Goal: Task Accomplishment & Management: Manage account settings

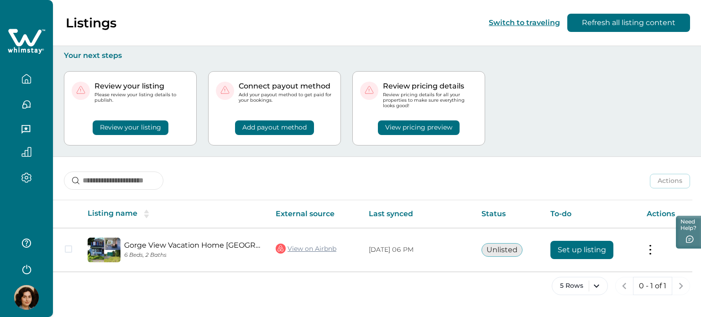
click at [319, 184] on div "Actions Actions Publish listing Unlist listing" at bounding box center [377, 174] width 648 height 34
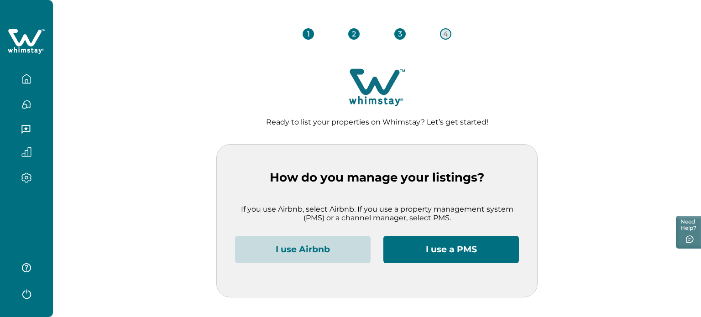
click at [326, 251] on button "I use Airbnb" at bounding box center [303, 249] width 136 height 27
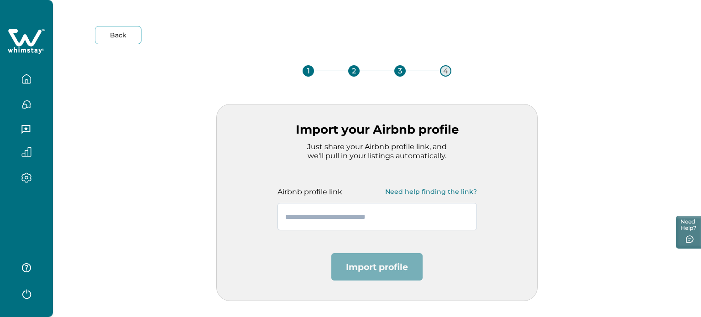
click at [334, 206] on input "text" at bounding box center [376, 216] width 199 height 27
paste input "**********"
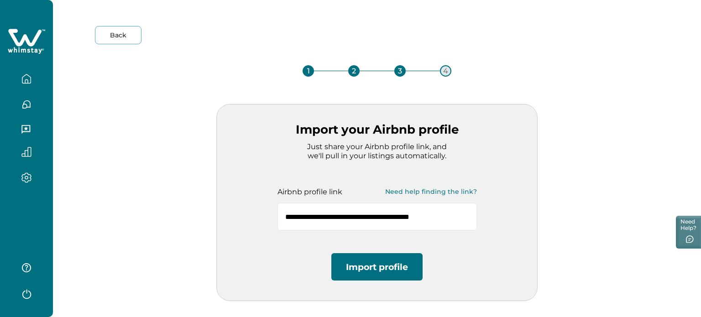
type input "**********"
click at [356, 262] on button "Import profile" at bounding box center [376, 266] width 91 height 27
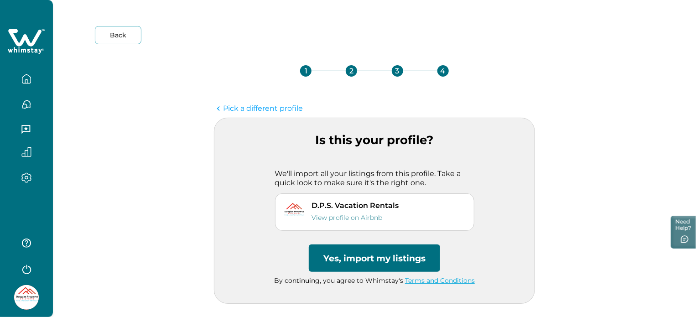
click at [411, 261] on button "Yes, import my listings" at bounding box center [374, 258] width 131 height 27
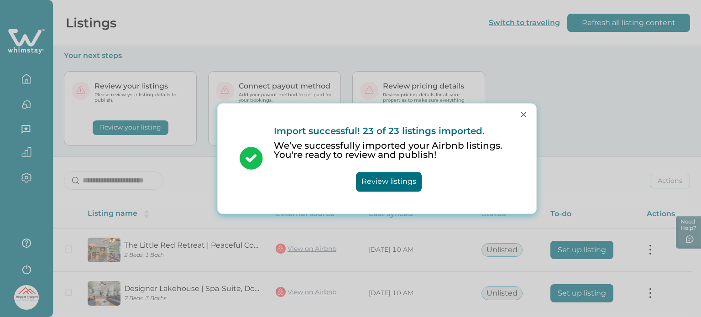
click at [521, 111] on button "Close" at bounding box center [523, 114] width 15 height 15
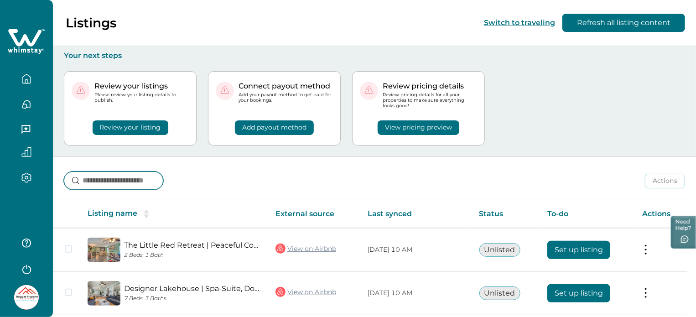
click at [99, 183] on input at bounding box center [113, 181] width 99 height 18
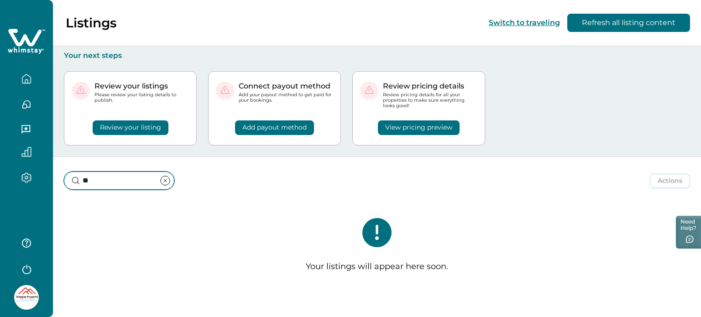
type input "*"
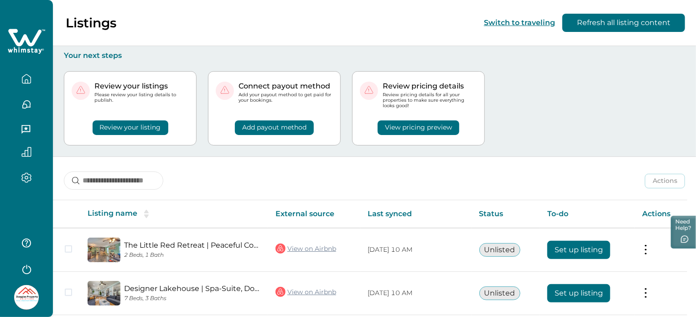
click at [230, 166] on div "Actions Actions Publish listing Unlist listing" at bounding box center [374, 174] width 643 height 34
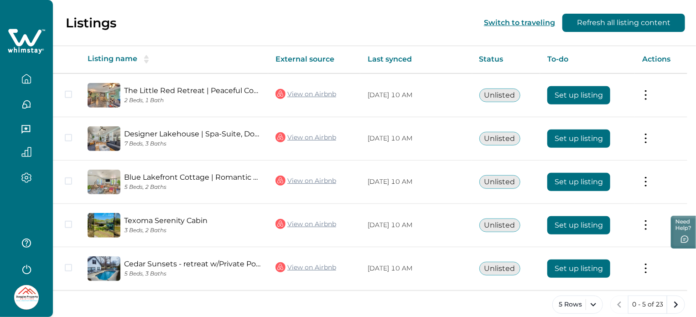
scroll to position [164, 0]
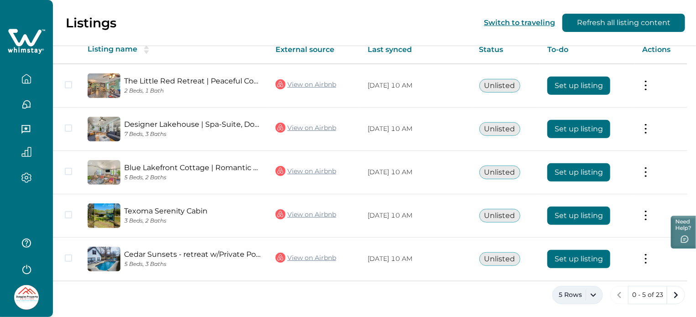
click at [575, 293] on button "5 Rows" at bounding box center [578, 295] width 51 height 18
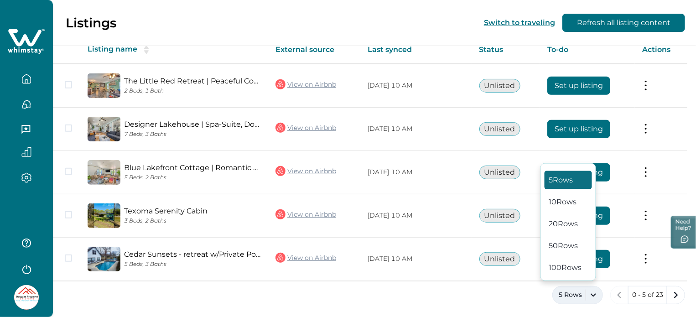
click at [579, 233] on div "5 Rows 10 Rows 20 Rows 50 Rows 100 Rows" at bounding box center [569, 222] width 56 height 118
click at [576, 240] on button "50 Rows" at bounding box center [568, 246] width 47 height 18
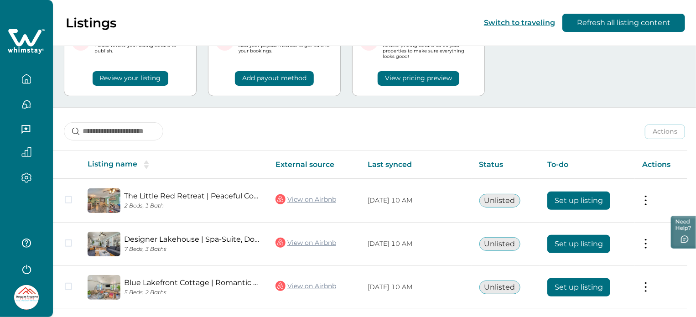
scroll to position [46, 0]
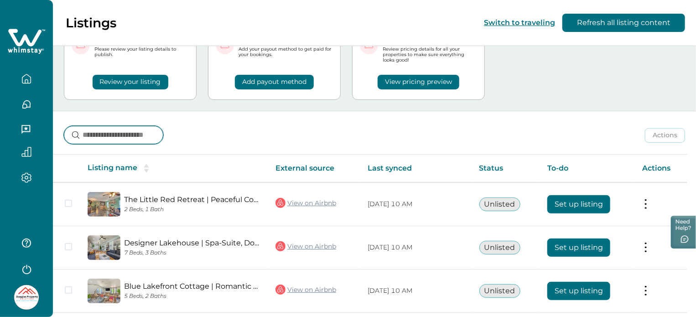
click at [110, 136] on input at bounding box center [113, 135] width 99 height 18
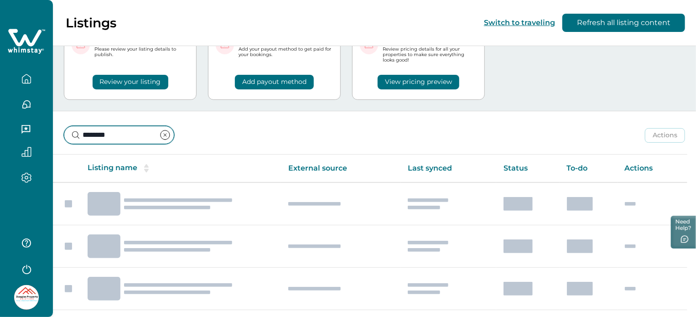
scroll to position [0, 0]
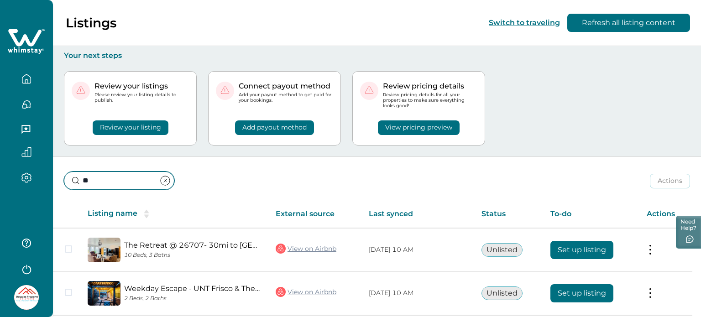
type input "*"
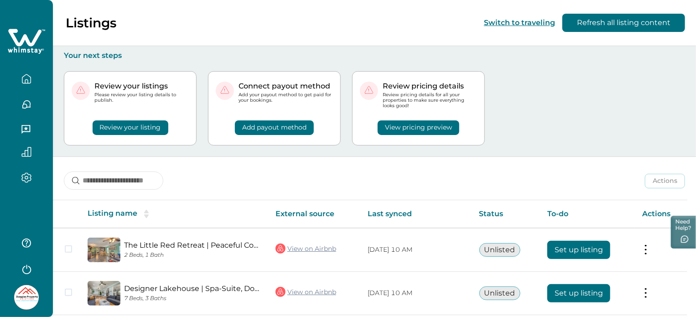
click at [286, 37] on div "Listings Switch to traveling Refresh all listing content" at bounding box center [348, 23] width 696 height 46
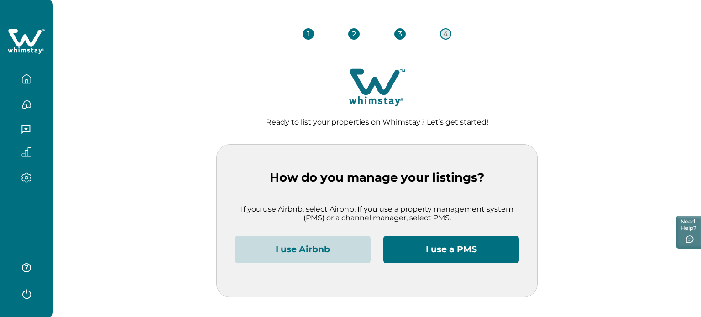
click at [310, 255] on button "I use Airbnb" at bounding box center [303, 249] width 136 height 27
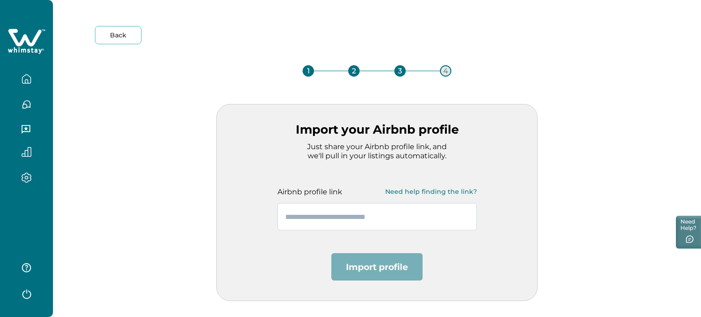
click at [399, 208] on input "text" at bounding box center [376, 216] width 199 height 27
paste input "**********"
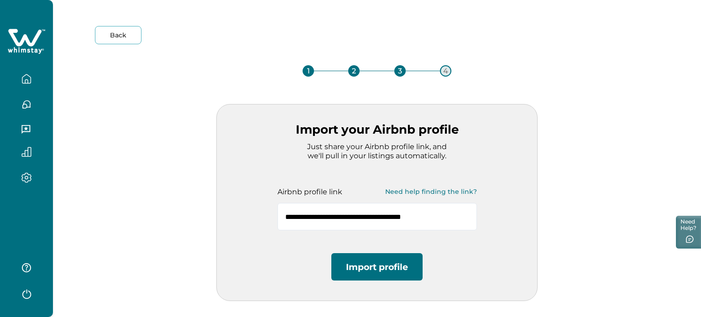
type input "**********"
click at [383, 265] on button "Import profile" at bounding box center [376, 266] width 91 height 27
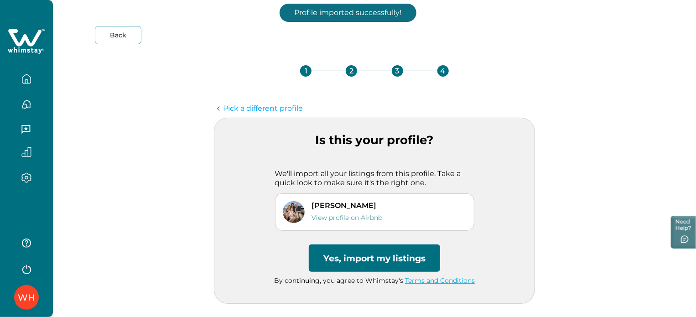
click at [383, 265] on button "Yes, import my listings" at bounding box center [374, 258] width 131 height 27
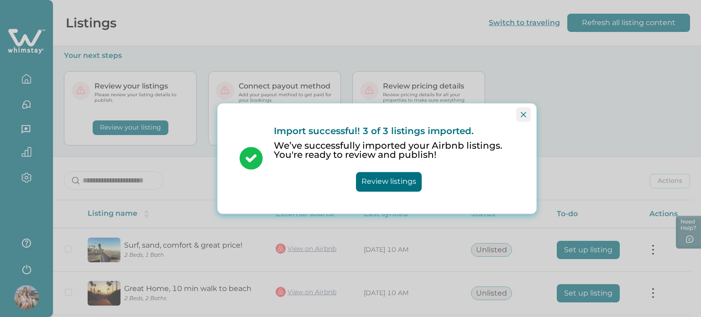
click at [528, 120] on button "Close" at bounding box center [523, 114] width 15 height 15
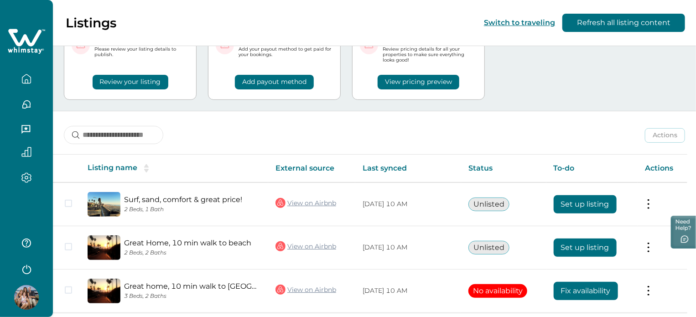
scroll to position [78, 0]
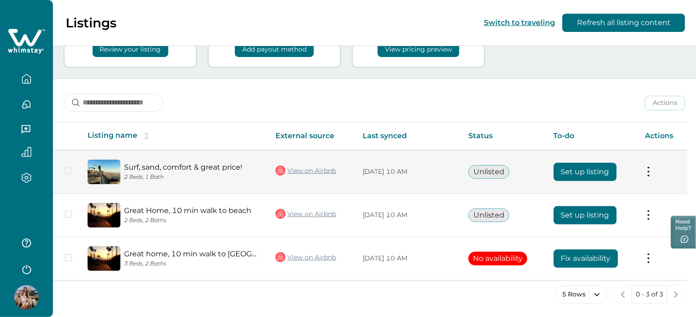
click at [582, 168] on button "Set up listing" at bounding box center [585, 172] width 63 height 18
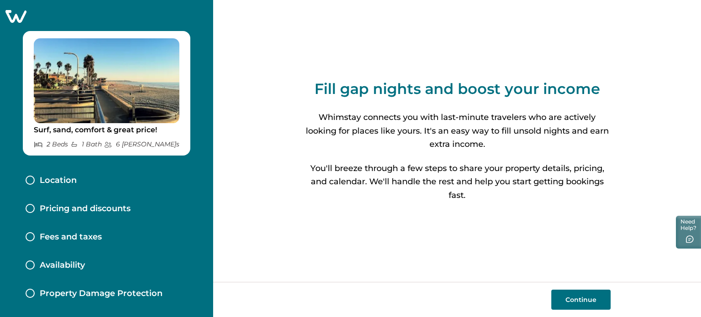
click at [574, 296] on button "Continue" at bounding box center [580, 300] width 59 height 20
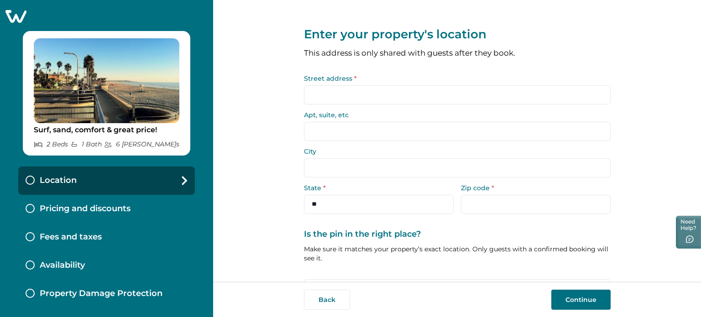
click at [356, 98] on input "Street address *" at bounding box center [457, 94] width 307 height 19
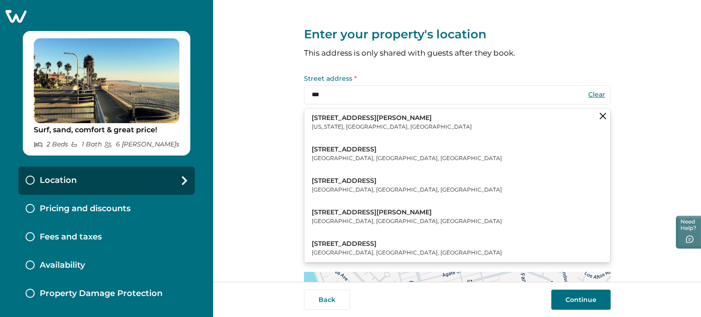
click at [361, 132] on button "[STREET_ADDRESS][PERSON_NAME][US_STATE]" at bounding box center [457, 123] width 306 height 28
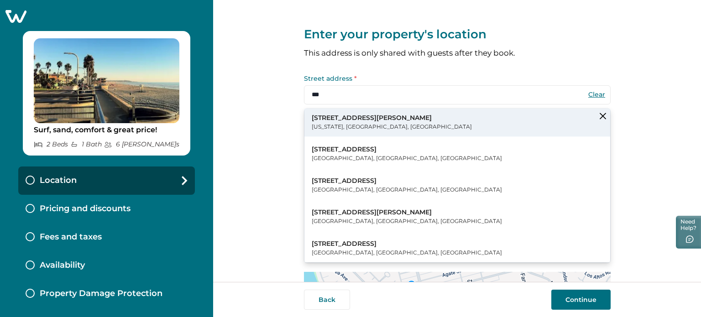
type input "**********"
type input "********"
select select "**"
type input "*****"
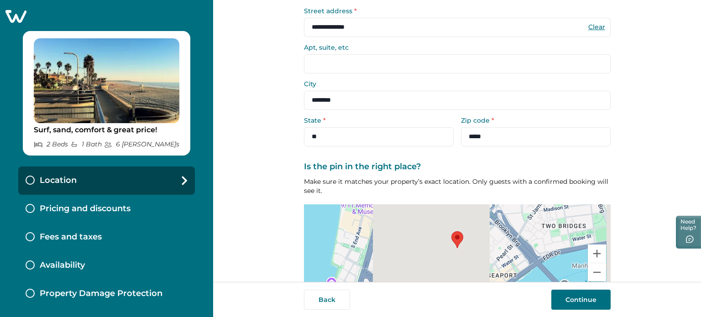
scroll to position [116, 0]
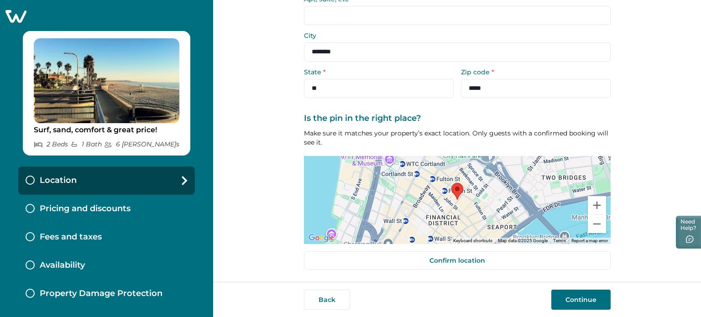
click at [558, 302] on button "Continue" at bounding box center [580, 300] width 59 height 20
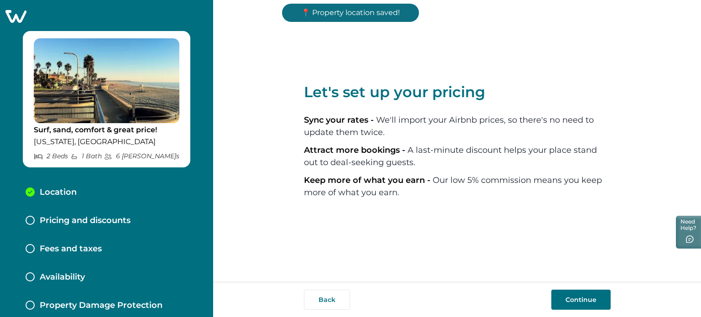
click at [558, 302] on button "Continue" at bounding box center [580, 300] width 59 height 20
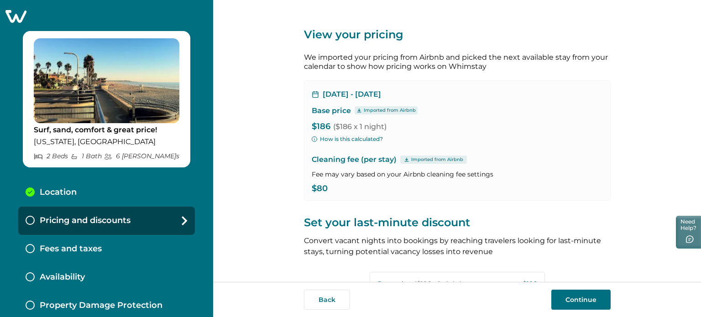
click at [590, 302] on button "Continue" at bounding box center [580, 300] width 59 height 20
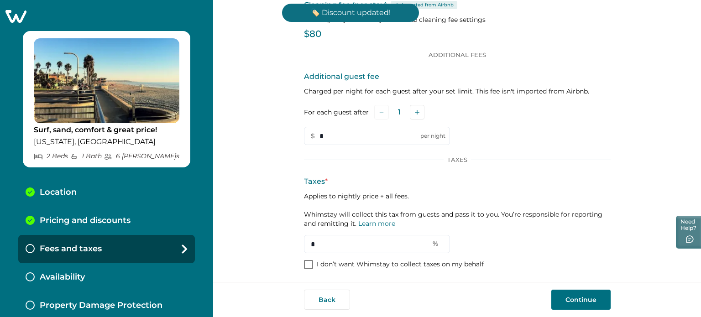
scroll to position [58, 0]
click at [397, 260] on p "I don’t want Whimstay to collect taxes on my behalf" at bounding box center [400, 263] width 167 height 9
click at [590, 299] on button "Continue" at bounding box center [580, 300] width 59 height 20
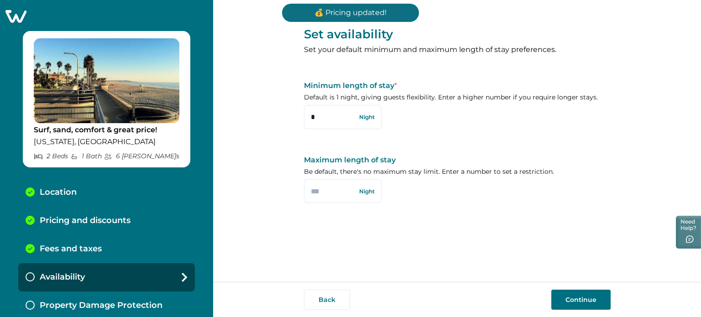
click at [590, 299] on button "Continue" at bounding box center [580, 300] width 59 height 20
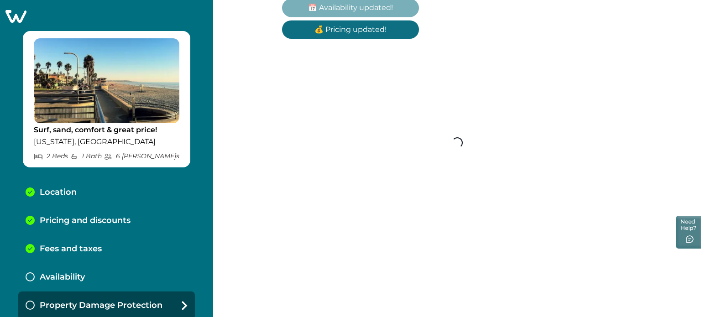
scroll to position [2, 0]
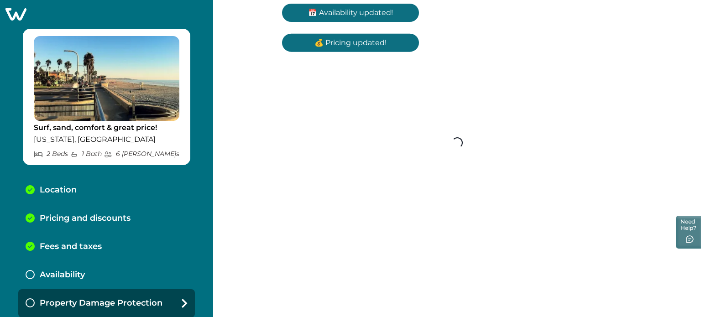
click at [590, 299] on div "Set availability Set your default minimum and maximum length of stay preference…" at bounding box center [457, 158] width 488 height 317
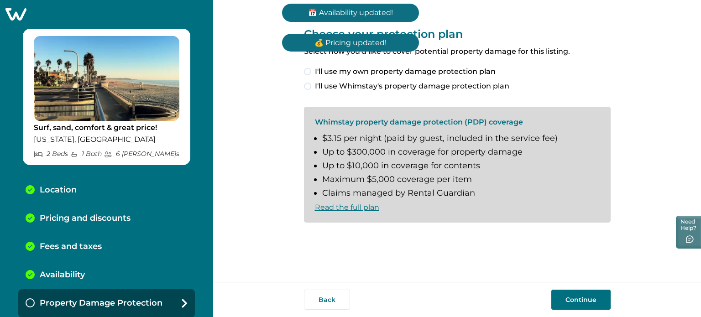
click at [590, 299] on button "Continue" at bounding box center [580, 300] width 59 height 20
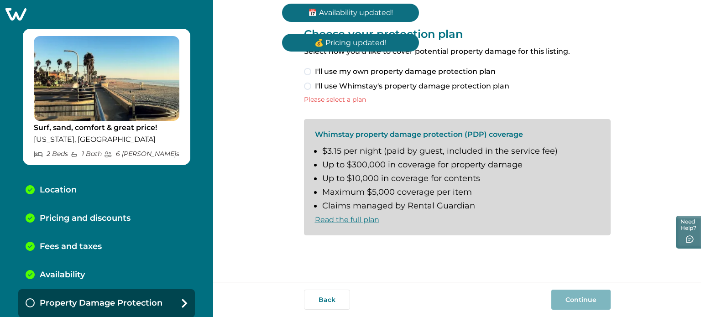
click at [403, 71] on span "I'll use my own property damage protection plan" at bounding box center [405, 71] width 181 height 11
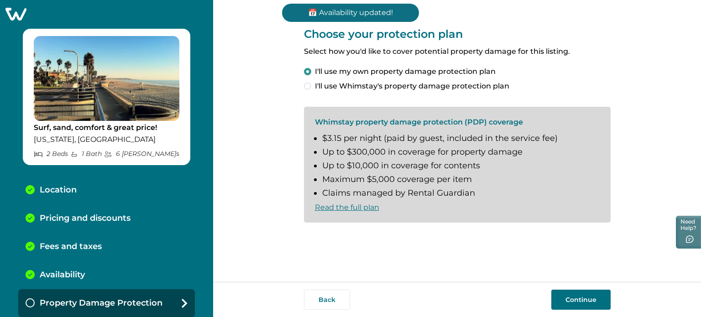
click at [578, 297] on button "Continue" at bounding box center [580, 300] width 59 height 20
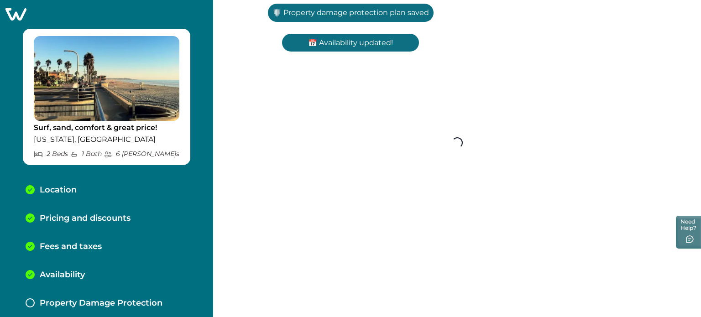
scroll to position [31, 0]
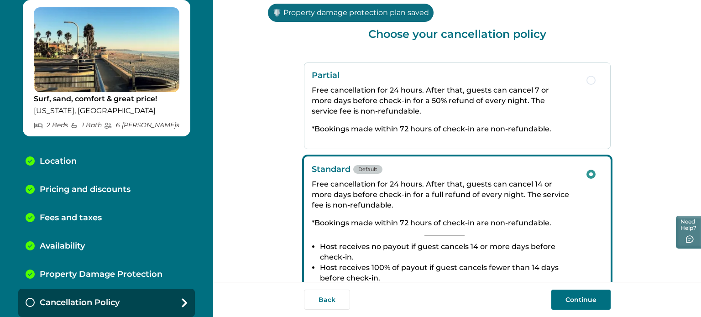
click at [578, 297] on button "Continue" at bounding box center [580, 300] width 59 height 20
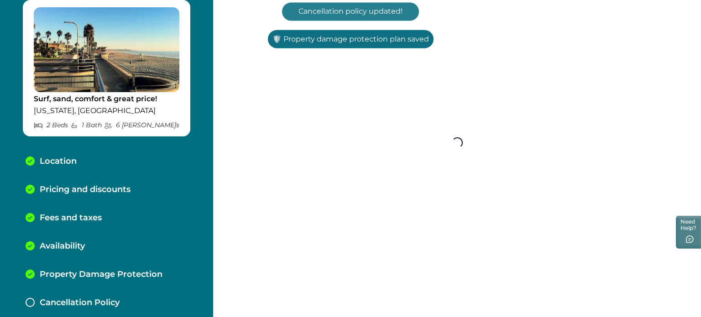
scroll to position [59, 0]
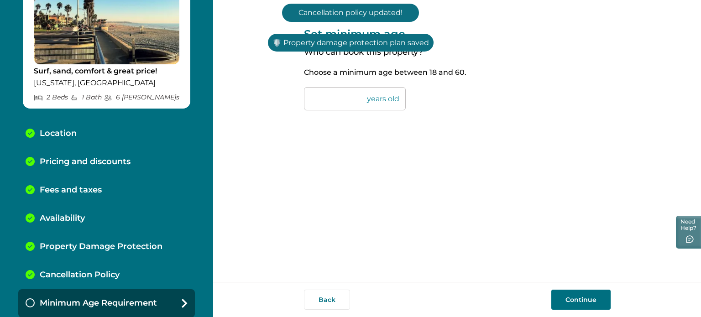
click at [578, 297] on button "Continue" at bounding box center [580, 300] width 59 height 20
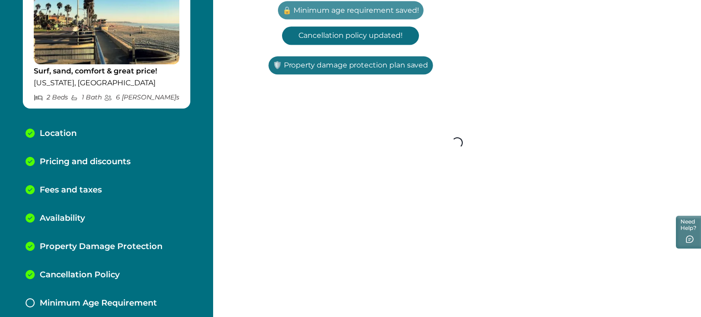
scroll to position [88, 0]
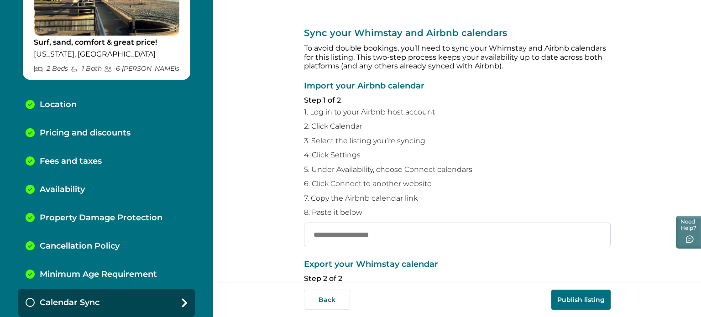
click at [420, 230] on input "text" at bounding box center [457, 235] width 307 height 25
paste input "**********"
type input "**********"
click at [579, 304] on button "Publish listing" at bounding box center [580, 300] width 59 height 20
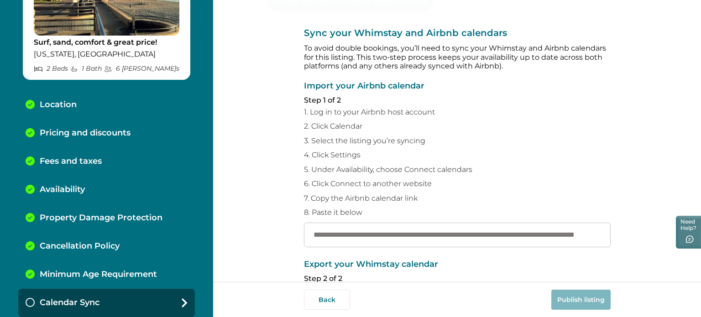
scroll to position [0, 0]
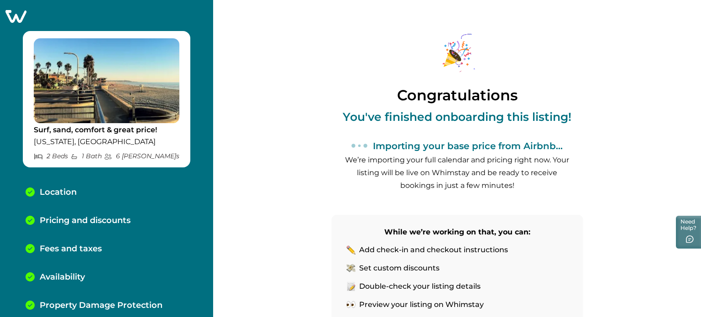
click at [6, 12] on icon at bounding box center [16, 16] width 22 height 14
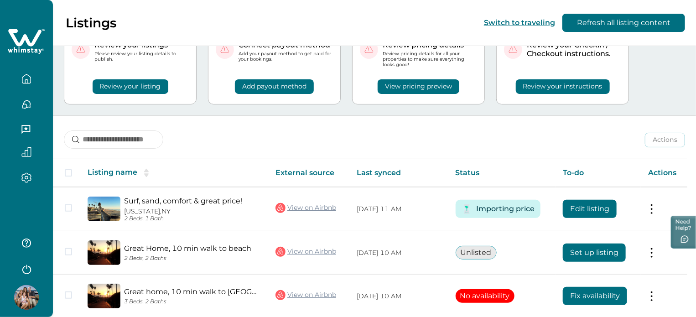
scroll to position [78, 0]
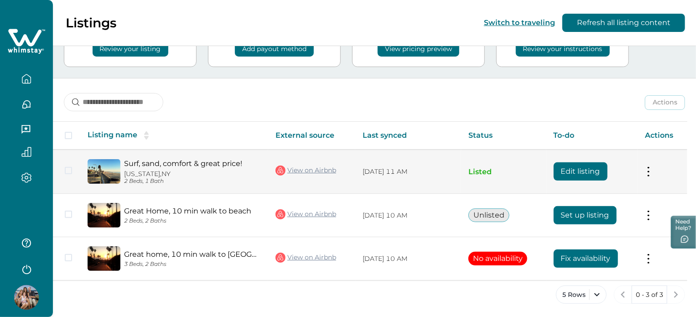
click at [559, 166] on button "Edit listing" at bounding box center [581, 171] width 54 height 18
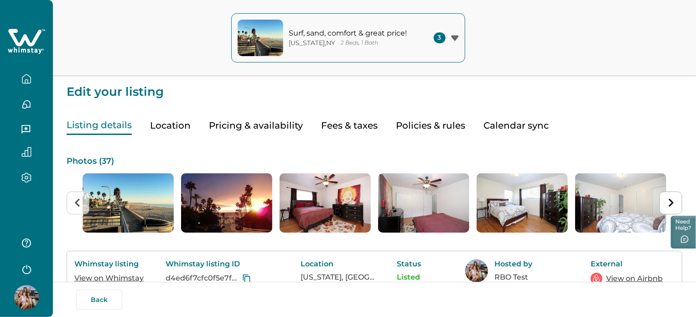
drag, startPoint x: 225, startPoint y: 120, endPoint x: 215, endPoint y: 111, distance: 13.6
click at [225, 120] on button "Pricing & availability" at bounding box center [256, 125] width 94 height 19
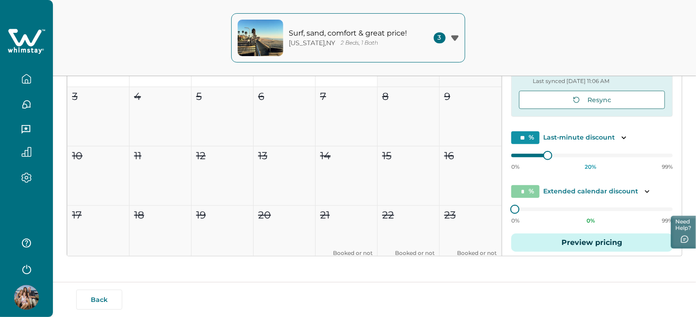
scroll to position [185, 0]
click at [608, 240] on button "Preview pricing" at bounding box center [593, 242] width 162 height 18
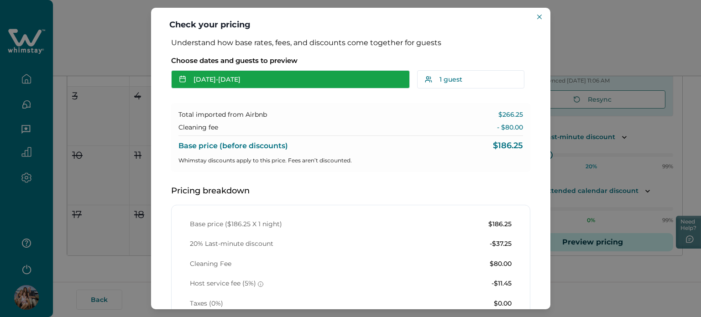
click at [216, 85] on button "[DATE] - [DATE]" at bounding box center [290, 79] width 239 height 18
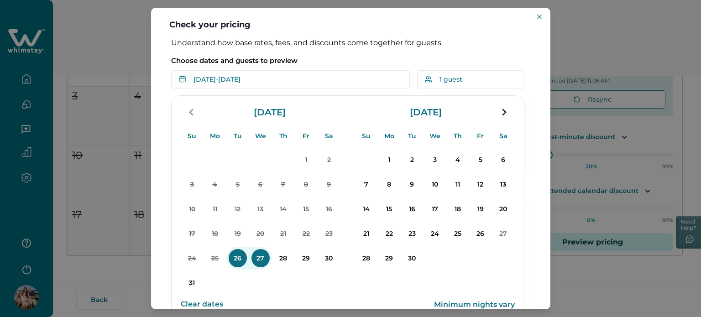
click at [235, 254] on p "26" at bounding box center [238, 258] width 18 height 18
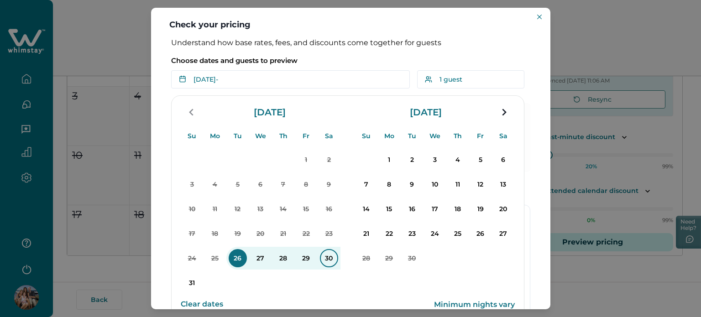
click at [327, 263] on p "30" at bounding box center [329, 258] width 18 height 18
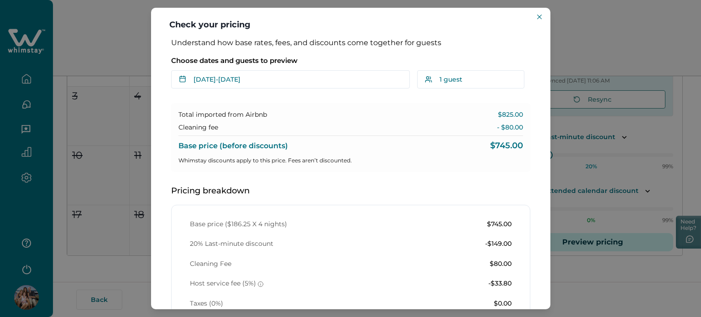
click at [122, 73] on div "Check your pricing Understand how base rates, fees, and discounts come together…" at bounding box center [350, 158] width 701 height 317
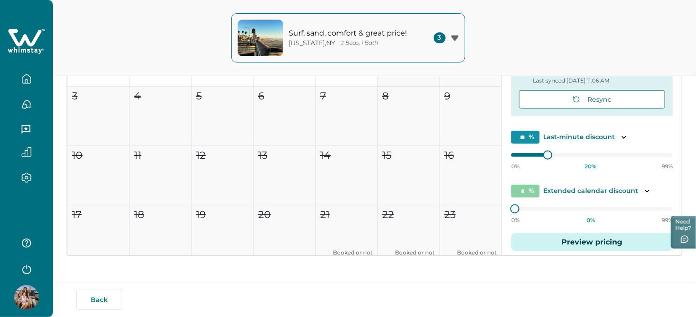
click at [36, 78] on button "button" at bounding box center [26, 79] width 38 height 18
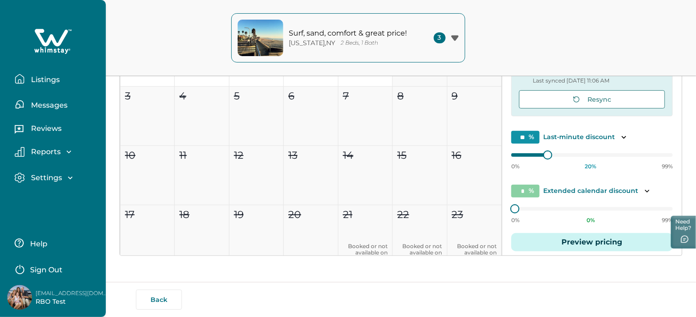
click at [36, 78] on p "Listings" at bounding box center [43, 79] width 31 height 9
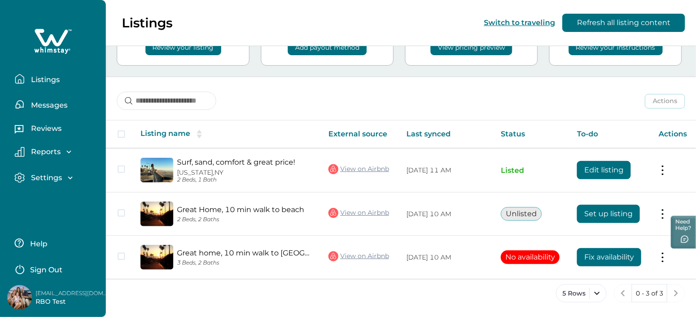
scroll to position [78, 0]
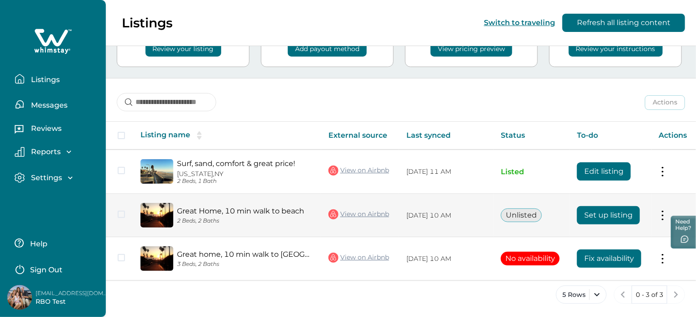
click at [597, 214] on button "Set up listing" at bounding box center [608, 215] width 63 height 18
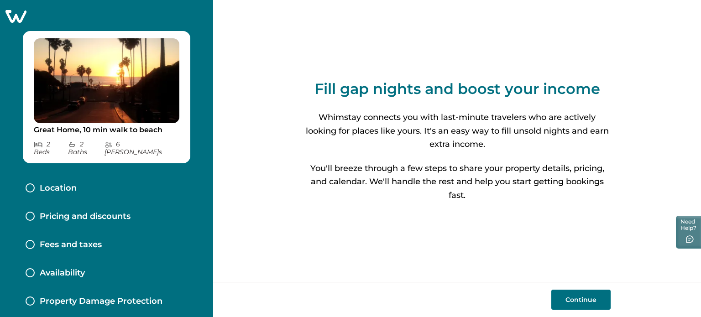
click at [569, 302] on button "Continue" at bounding box center [580, 300] width 59 height 20
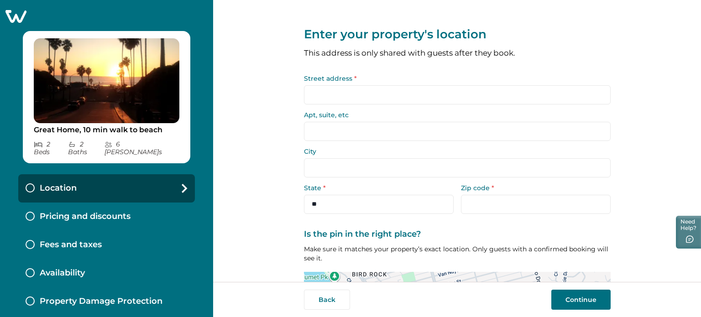
click at [569, 302] on button "Continue" at bounding box center [580, 300] width 59 height 20
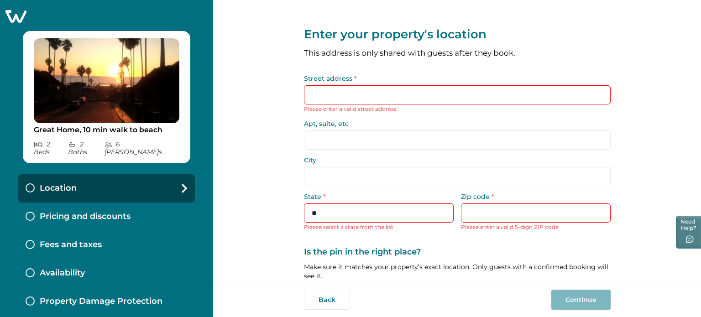
click at [401, 90] on input "Street address *" at bounding box center [457, 94] width 307 height 19
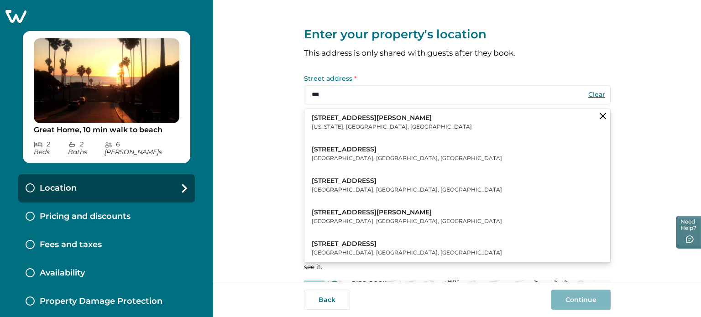
click at [403, 119] on button "[STREET_ADDRESS][PERSON_NAME][US_STATE]" at bounding box center [457, 123] width 306 height 28
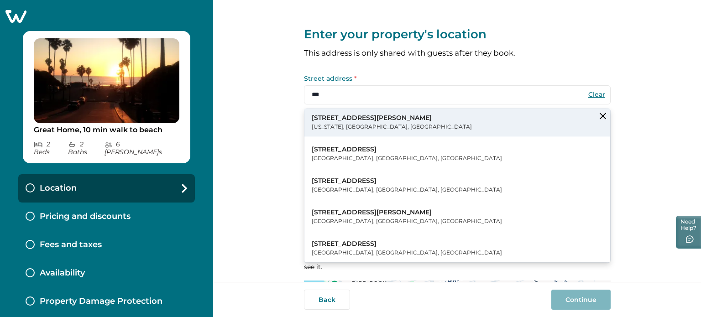
type input "**********"
type input "********"
select select "**"
type input "*****"
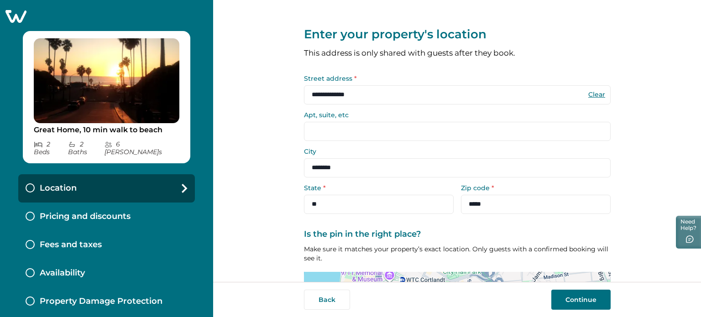
click at [573, 300] on button "Continue" at bounding box center [580, 300] width 59 height 20
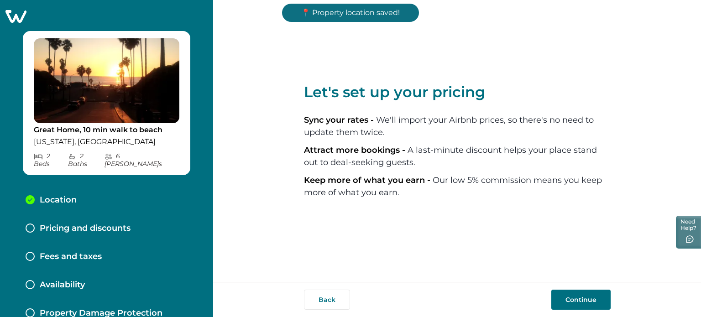
click at [574, 300] on button "Continue" at bounding box center [580, 300] width 59 height 20
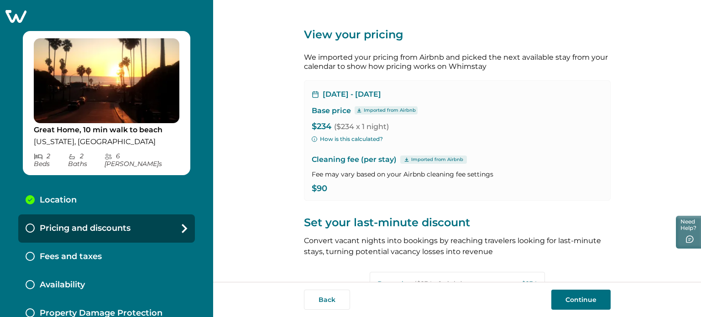
click at [573, 297] on button "Continue" at bounding box center [580, 300] width 59 height 20
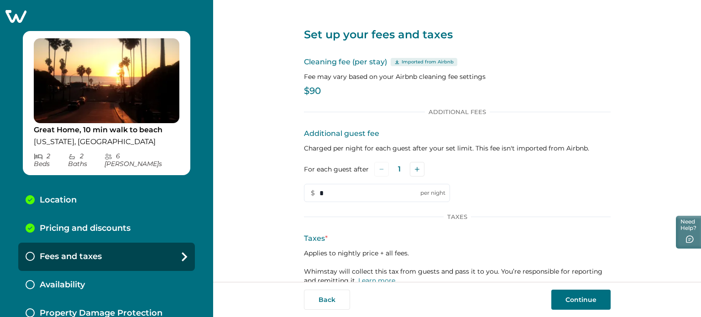
scroll to position [58, 0]
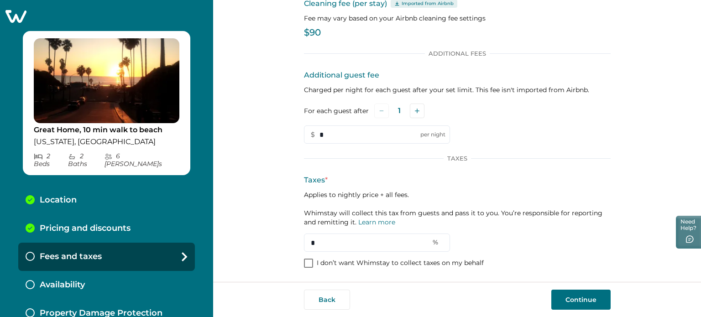
click at [305, 265] on span at bounding box center [308, 263] width 9 height 9
click at [598, 306] on button "Continue" at bounding box center [580, 300] width 59 height 20
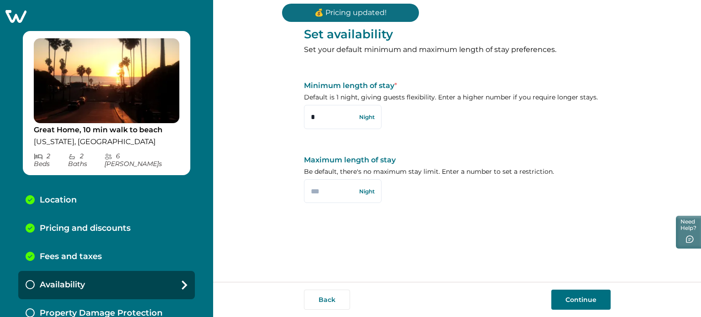
click at [598, 306] on button "Continue" at bounding box center [580, 300] width 59 height 20
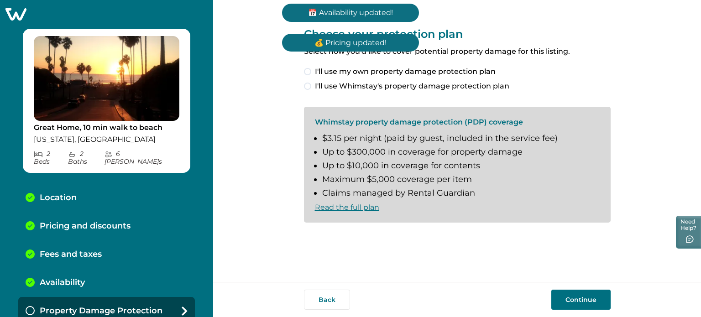
click at [428, 68] on span "I'll use my own property damage protection plan" at bounding box center [405, 71] width 181 height 11
click at [584, 302] on button "Continue" at bounding box center [580, 300] width 59 height 20
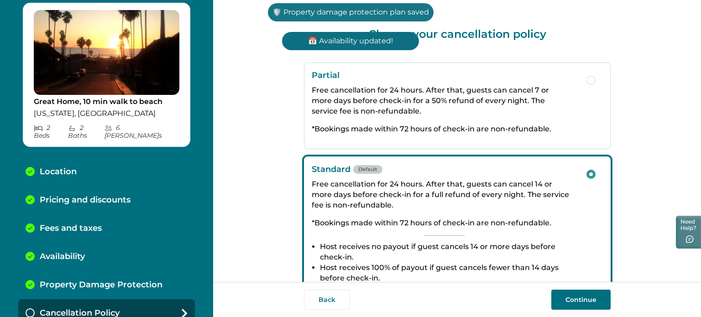
scroll to position [31, 0]
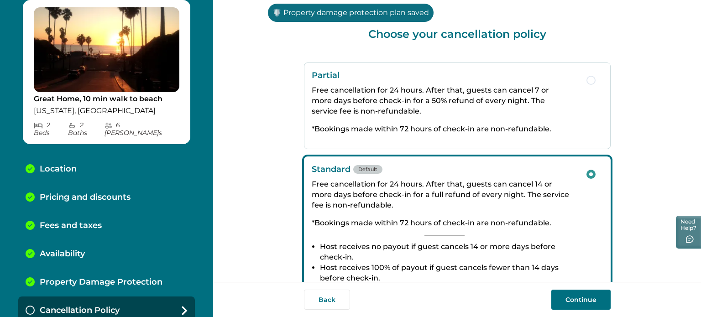
click at [575, 299] on button "Continue" at bounding box center [580, 300] width 59 height 20
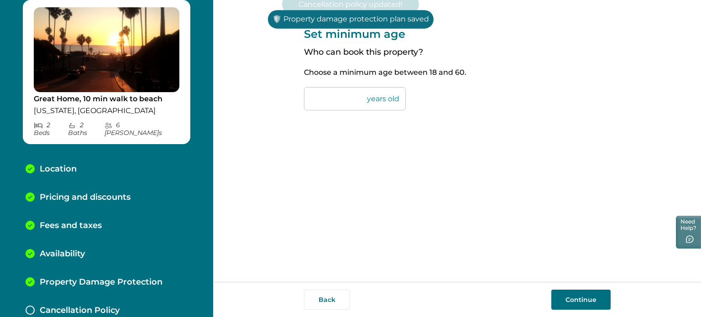
scroll to position [59, 0]
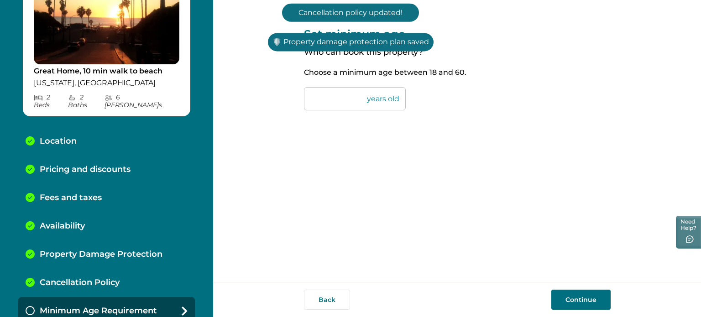
click at [575, 299] on button "Continue" at bounding box center [580, 300] width 59 height 20
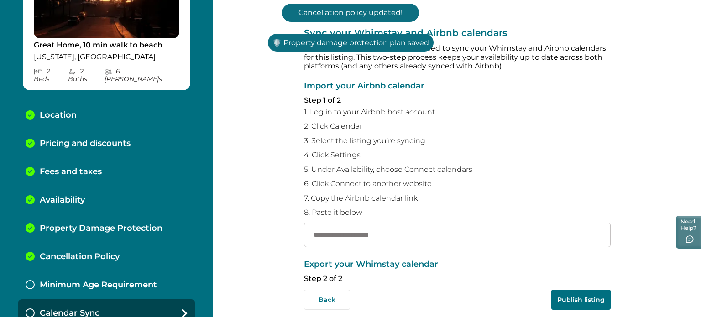
scroll to position [88, 0]
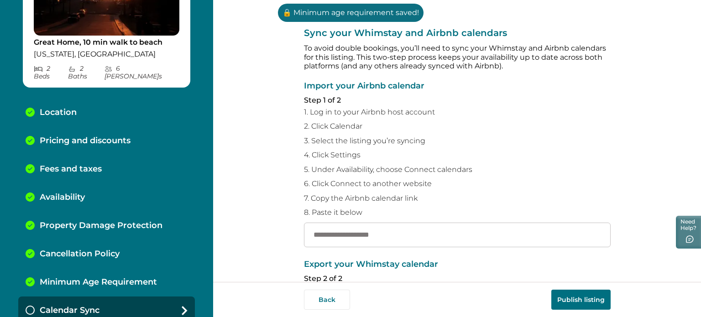
click at [363, 248] on div "**********" at bounding box center [457, 228] width 307 height 457
click at [363, 239] on input "text" at bounding box center [457, 235] width 307 height 25
paste input "**********"
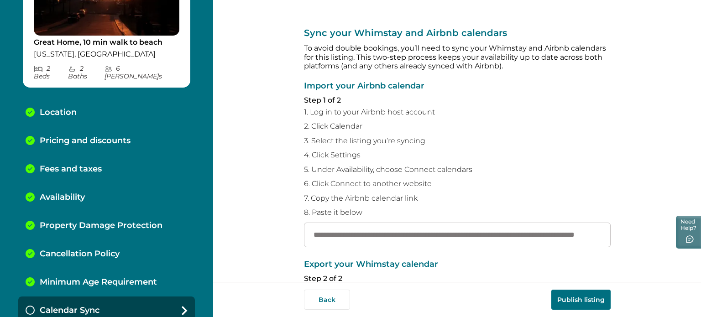
type input "**********"
click at [575, 292] on button "Publish listing" at bounding box center [580, 300] width 59 height 20
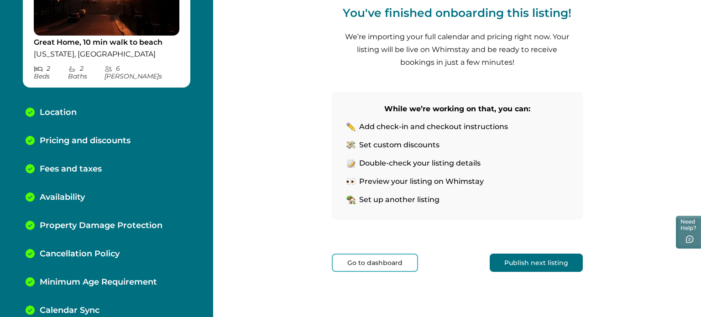
scroll to position [106, 0]
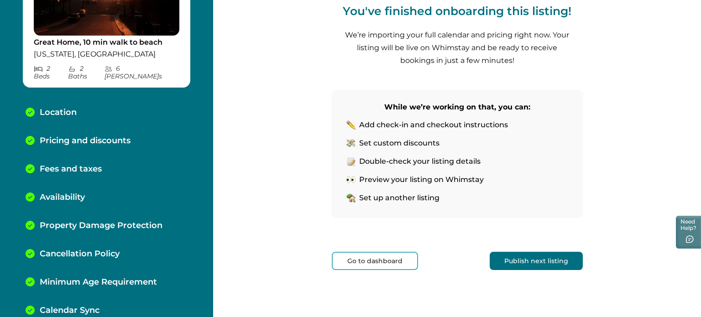
click at [537, 254] on button "Publish next listing" at bounding box center [536, 261] width 93 height 18
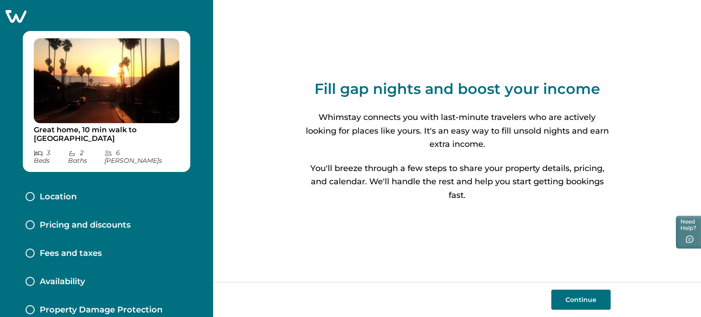
click at [18, 13] on icon at bounding box center [15, 16] width 21 height 13
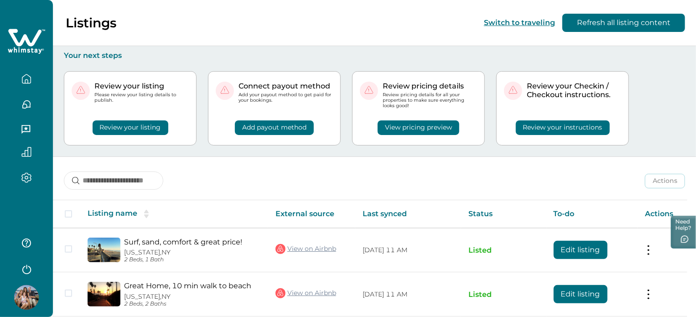
scroll to position [79, 0]
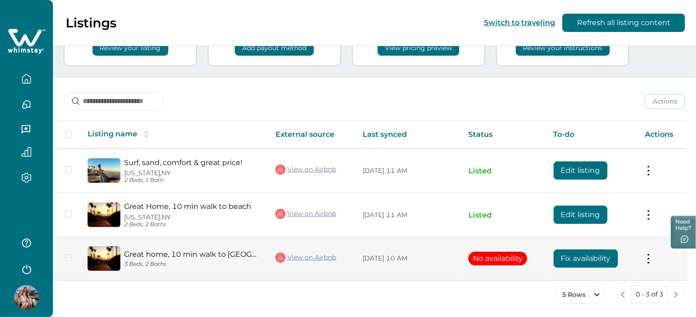
click at [575, 255] on button "Fix availability" at bounding box center [586, 259] width 64 height 18
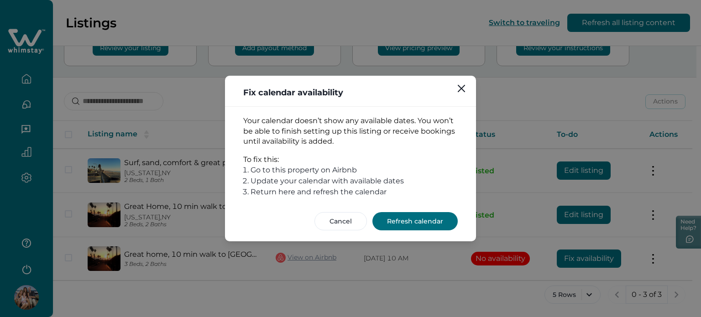
click at [450, 212] on button "Refresh calendar" at bounding box center [414, 221] width 85 height 18
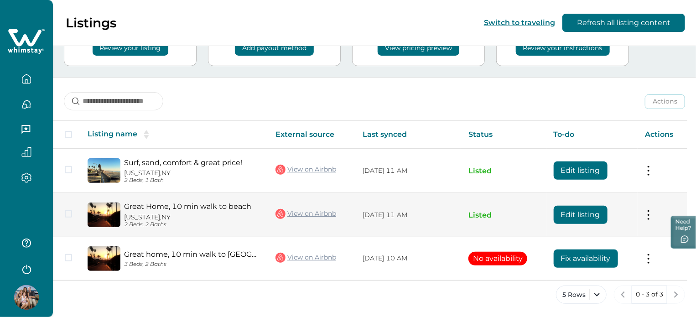
click at [571, 208] on button "Edit listing" at bounding box center [581, 215] width 54 height 18
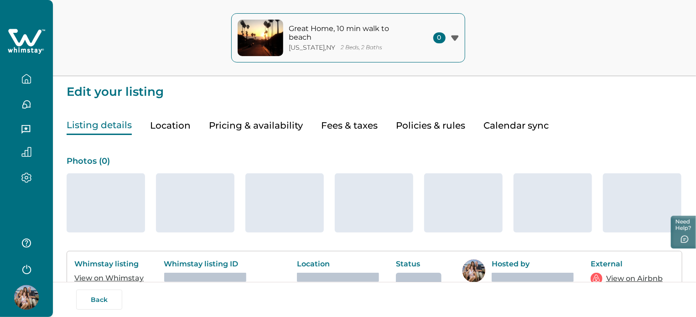
click at [254, 125] on button "Pricing & availability" at bounding box center [256, 125] width 94 height 19
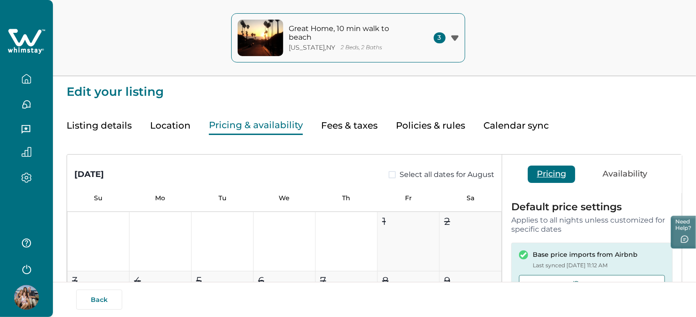
type input "**"
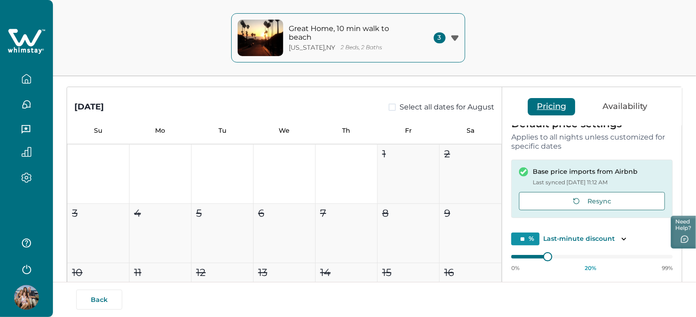
scroll to position [183, 0]
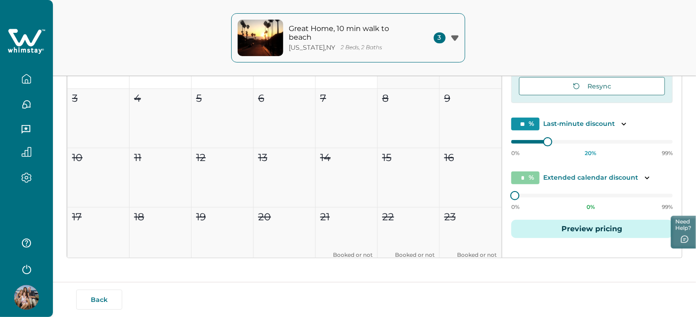
click at [596, 225] on button "Preview pricing" at bounding box center [593, 229] width 162 height 18
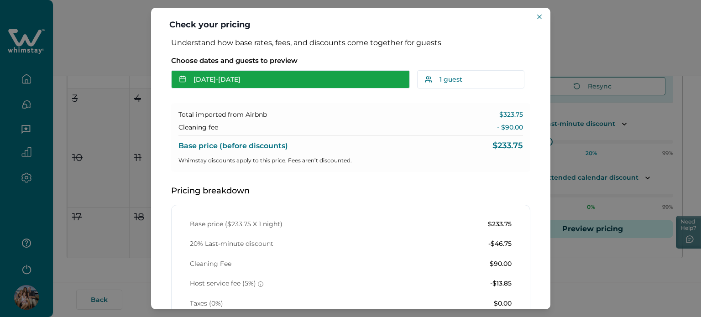
click at [228, 83] on button "[DATE] - [DATE]" at bounding box center [290, 79] width 239 height 18
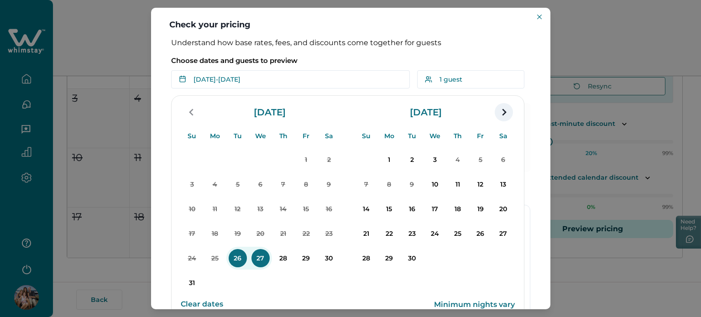
click at [502, 119] on icon "navigation button" at bounding box center [503, 112] width 15 height 16
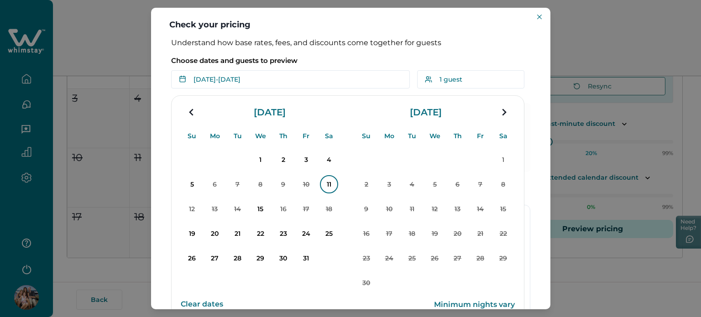
click at [323, 188] on p "11" at bounding box center [329, 184] width 18 height 18
click at [193, 204] on p "12" at bounding box center [192, 209] width 18 height 18
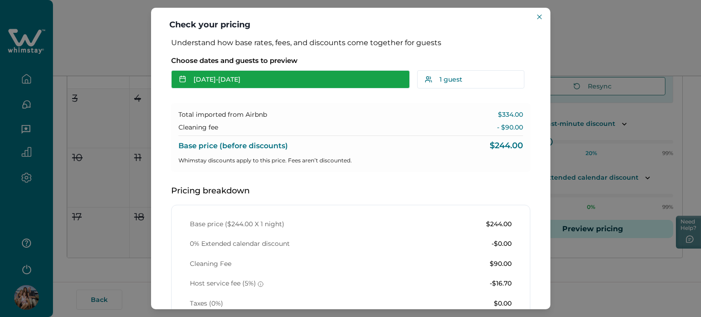
click at [269, 78] on button "[DATE] - [DATE]" at bounding box center [290, 79] width 239 height 18
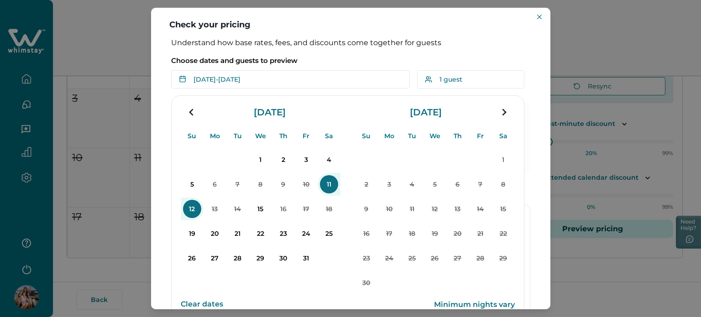
click at [217, 307] on button "Clear dates" at bounding box center [202, 304] width 42 height 18
drag, startPoint x: 64, startPoint y: 88, endPoint x: 53, endPoint y: 174, distance: 87.0
click at [64, 88] on div "Check your pricing Understand how base rates, fees, and discounts come together…" at bounding box center [350, 158] width 701 height 317
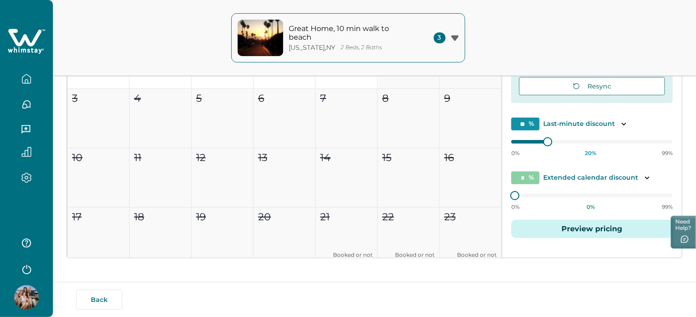
click at [125, 48] on div "Great Home, 10 min walk to [GEOGRAPHIC_DATA][US_STATE] , [GEOGRAPHIC_DATA] 2 Be…" at bounding box center [348, 38] width 696 height 76
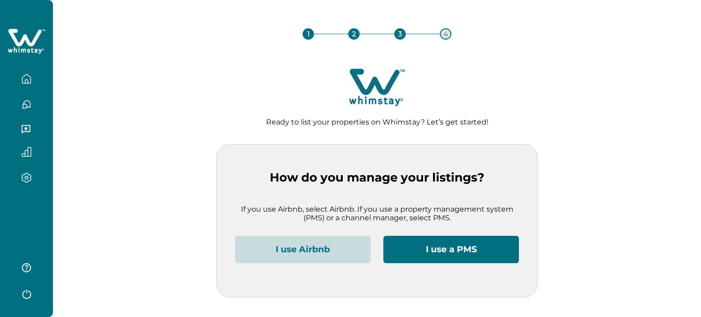
click at [299, 248] on button "I use Airbnb" at bounding box center [303, 249] width 136 height 27
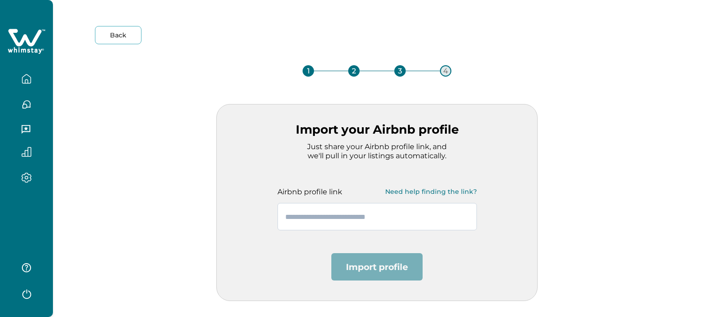
click at [327, 213] on input "text" at bounding box center [376, 216] width 199 height 27
paste input "**********"
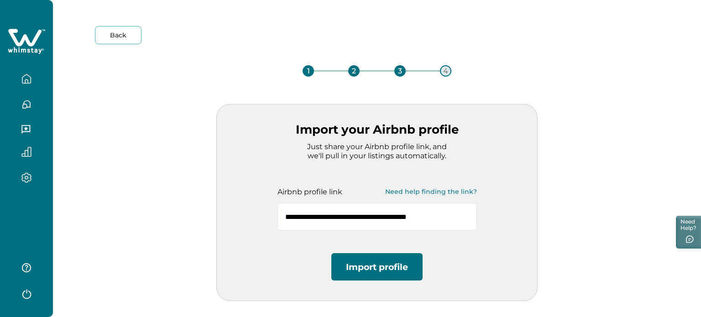
type input "**********"
click at [352, 251] on div "**********" at bounding box center [376, 202] width 321 height 197
click at [355, 258] on button "Import profile" at bounding box center [376, 266] width 91 height 27
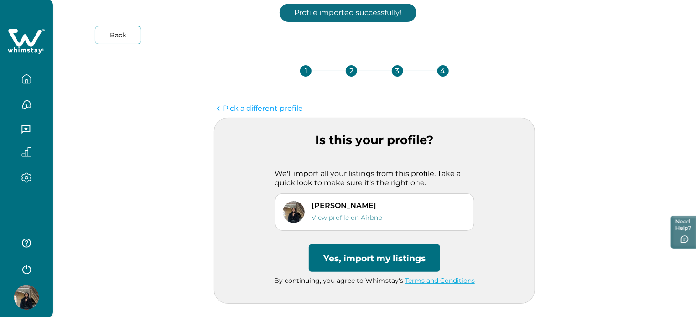
click at [364, 260] on button "Yes, import my listings" at bounding box center [374, 258] width 131 height 27
